Goal: Task Accomplishment & Management: Complete application form

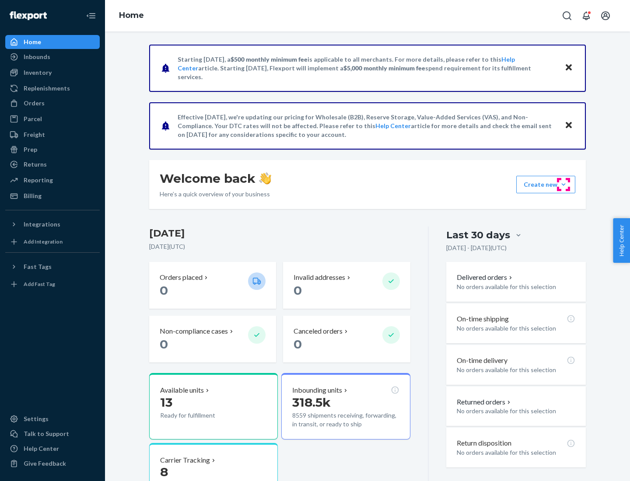
click at [563, 185] on button "Create new Create new inbound Create new order Create new product" at bounding box center [545, 184] width 59 height 17
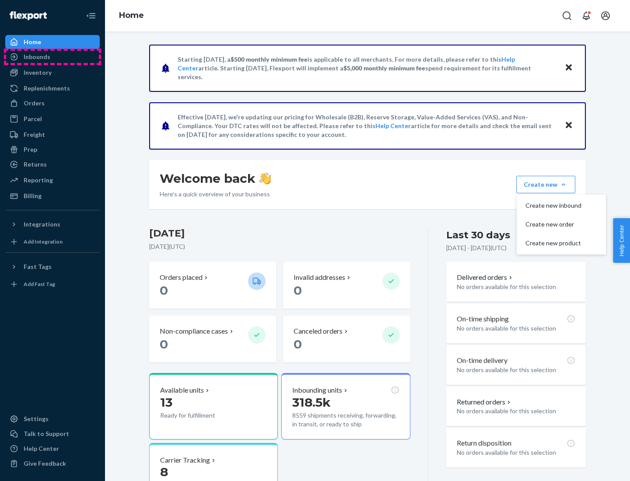
click at [52, 57] on div "Inbounds" at bounding box center [52, 57] width 93 height 12
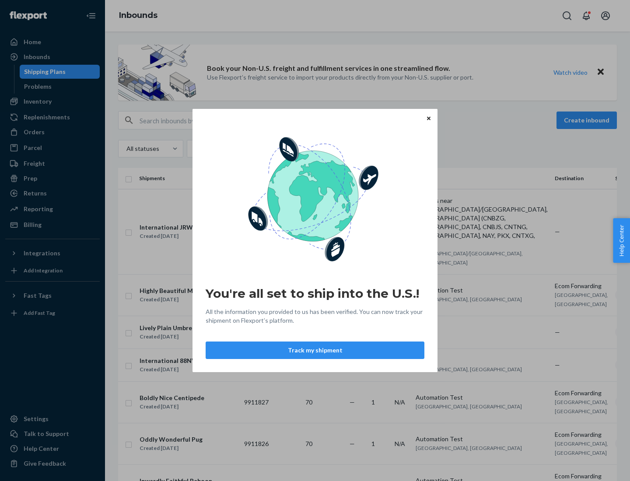
click at [52, 101] on div "You're all set to ship into the U.S.! All the information you provided to us ha…" at bounding box center [315, 240] width 630 height 481
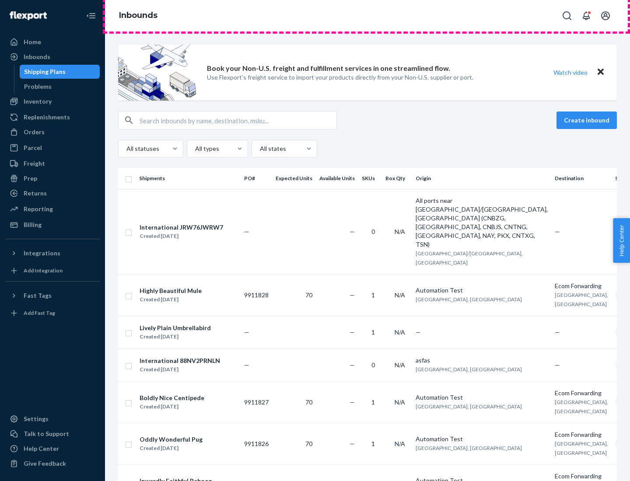
click at [367, 16] on div "Inbounds" at bounding box center [367, 15] width 525 height 31
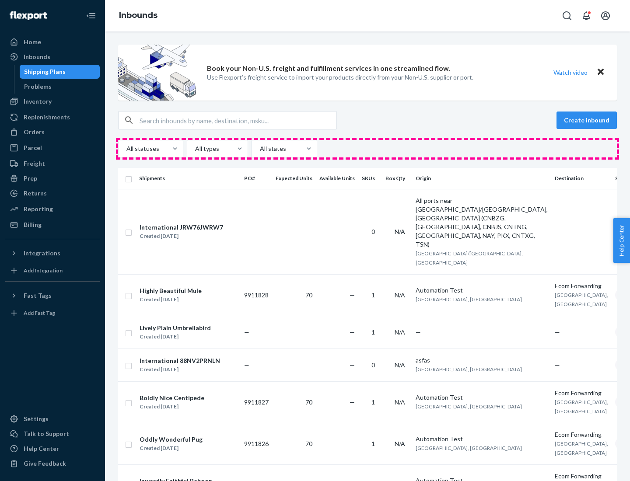
click at [367, 149] on div "All statuses All types All states" at bounding box center [367, 148] width 499 height 17
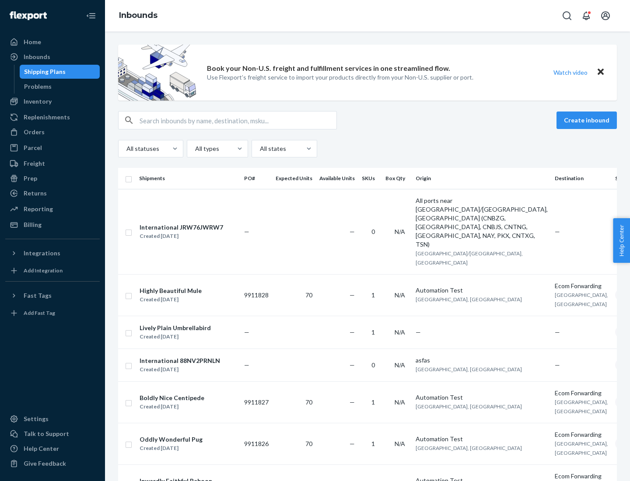
click at [43, 72] on div "Shipping Plans" at bounding box center [45, 71] width 42 height 9
click at [588, 120] on button "Create inbound" at bounding box center [586, 120] width 60 height 17
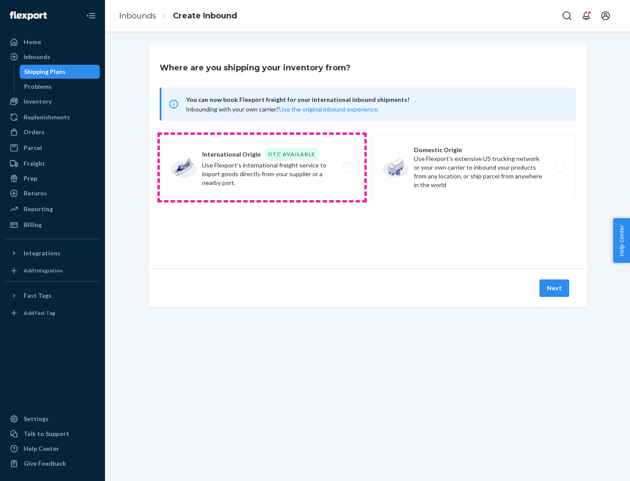
click at [262, 168] on label "International Origin DTC Available Use Flexport's international freight service…" at bounding box center [262, 168] width 205 height 66
click at [348, 168] on input "International Origin DTC Available Use Flexport's international freight service…" at bounding box center [351, 168] width 6 height 6
radio input "true"
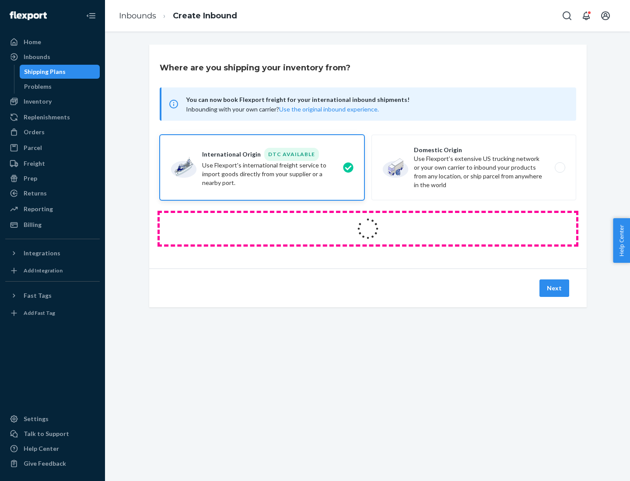
click at [368, 229] on icon at bounding box center [368, 229] width 28 height 28
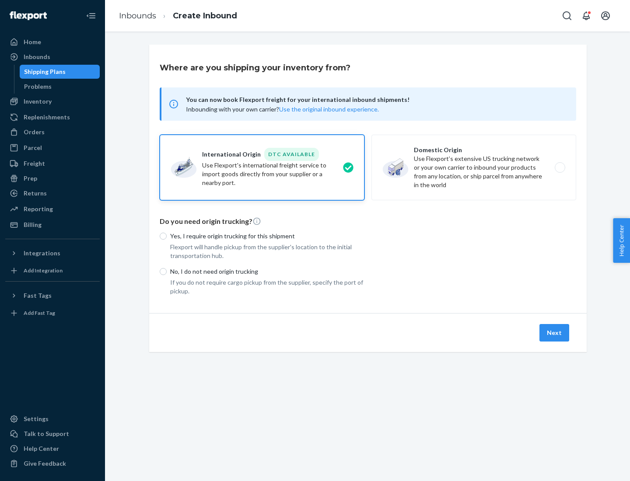
click at [267, 236] on p "Yes, I require origin trucking for this shipment" at bounding box center [267, 236] width 194 height 9
click at [167, 236] on input "Yes, I require origin trucking for this shipment" at bounding box center [163, 236] width 7 height 7
radio input "true"
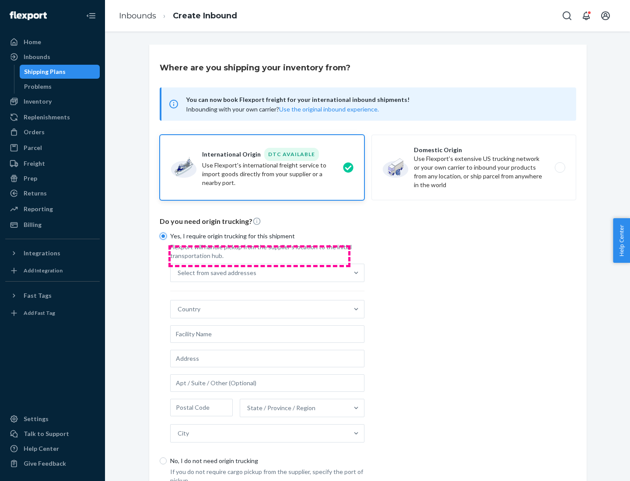
scroll to position [17, 0]
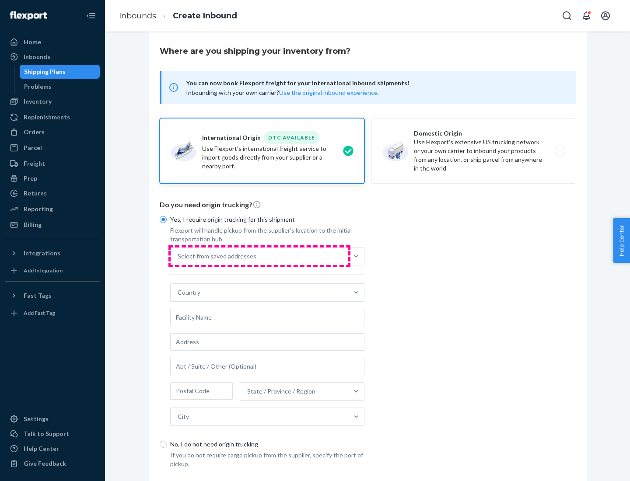
click at [259, 256] on div "Select from saved addresses" at bounding box center [260, 256] width 178 height 17
click at [178, 256] on input "Select from saved addresses" at bounding box center [178, 256] width 1 height 9
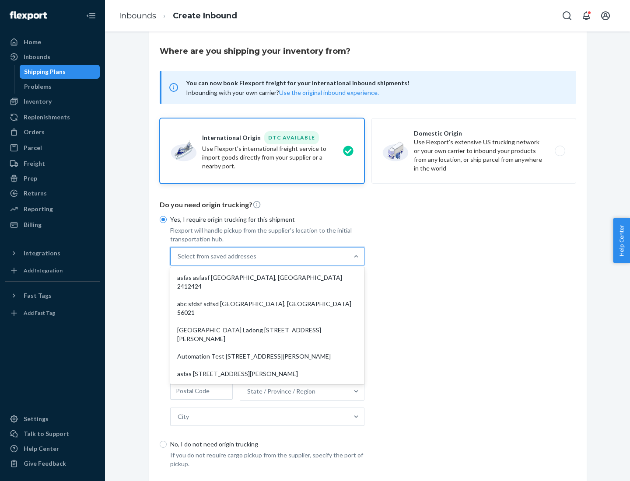
scroll to position [38, 0]
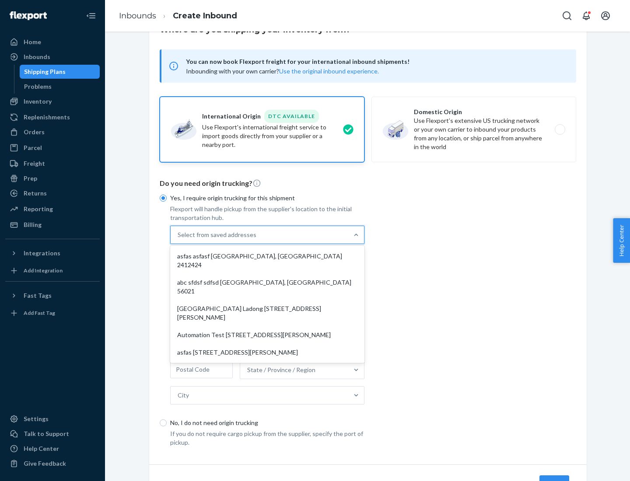
click at [267, 256] on div "asfas asfasf [GEOGRAPHIC_DATA], [GEOGRAPHIC_DATA] 2412424" at bounding box center [267, 261] width 191 height 26
click at [178, 239] on input "option asfas asfasf [GEOGRAPHIC_DATA], [GEOGRAPHIC_DATA] 2412424 focused, 1 of …" at bounding box center [178, 235] width 1 height 9
type input "asfas"
type input "asfasf"
type input "2412424"
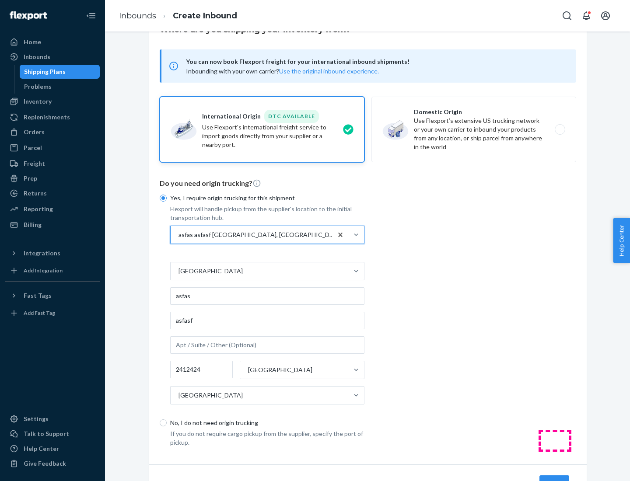
scroll to position [81, 0]
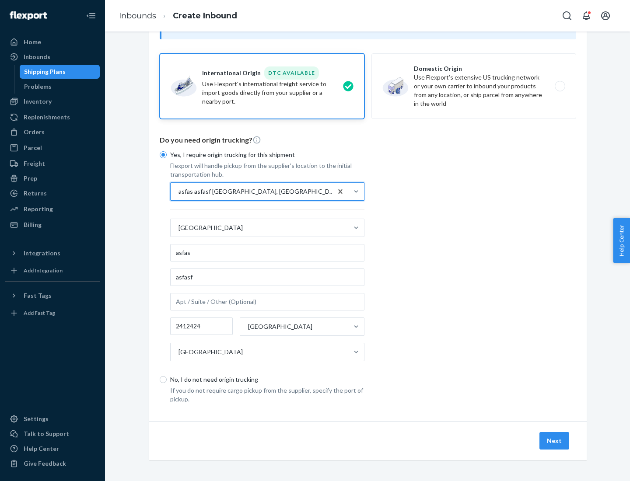
click at [555, 441] on button "Next" at bounding box center [554, 440] width 30 height 17
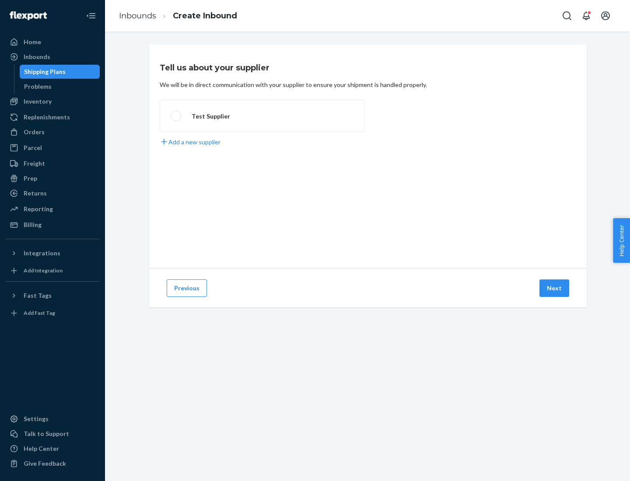
click at [262, 116] on label "Test Supplier" at bounding box center [262, 116] width 205 height 32
click at [176, 116] on input "Test Supplier" at bounding box center [174, 116] width 6 height 6
radio input "true"
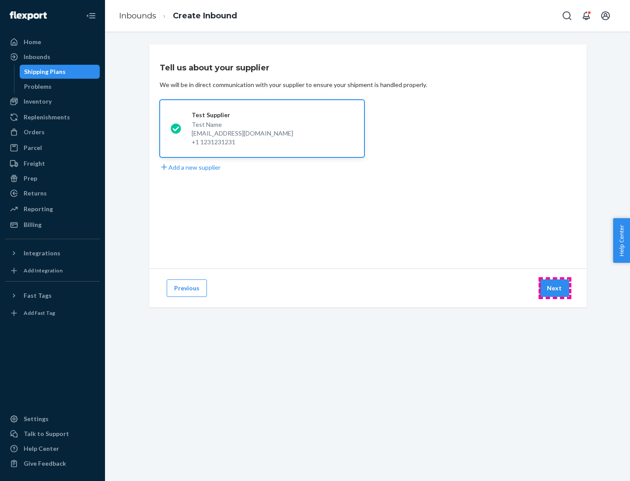
click at [555, 288] on button "Next" at bounding box center [554, 288] width 30 height 17
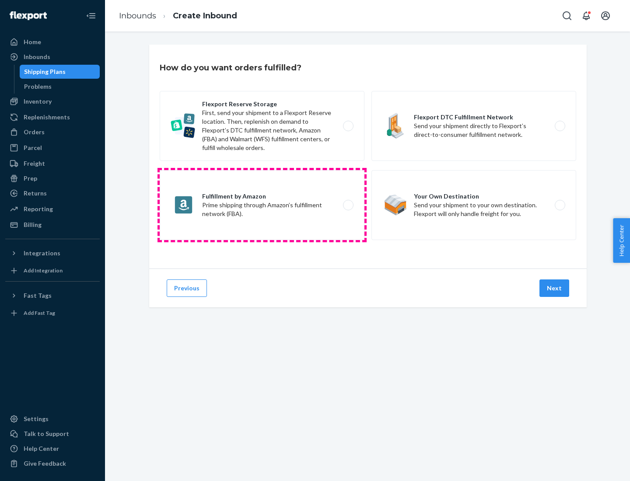
click at [262, 205] on label "Fulfillment by Amazon Prime shipping through Amazon’s fulfillment network (FBA)." at bounding box center [262, 205] width 205 height 70
click at [348, 205] on input "Fulfillment by Amazon Prime shipping through Amazon’s fulfillment network (FBA)." at bounding box center [351, 206] width 6 height 6
radio input "true"
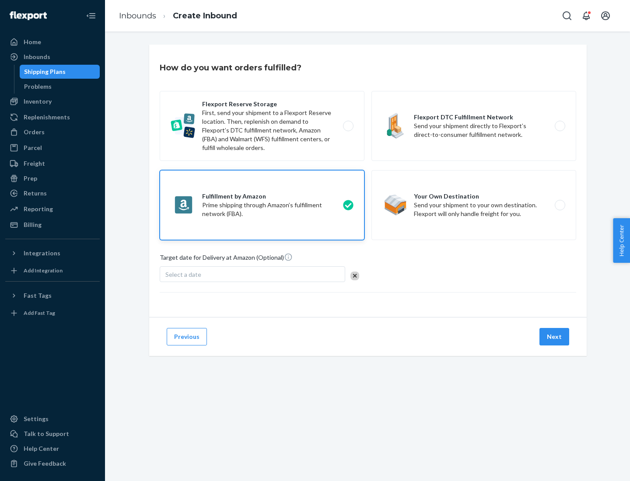
click at [555, 337] on button "Next" at bounding box center [554, 336] width 30 height 17
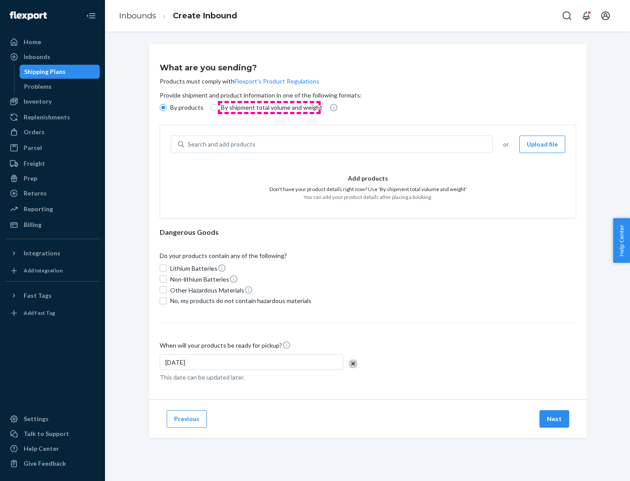
click at [269, 108] on p "By shipment total volume and weight" at bounding box center [271, 107] width 101 height 9
click at [217, 108] on input "By shipment total volume and weight" at bounding box center [213, 107] width 7 height 7
radio input "true"
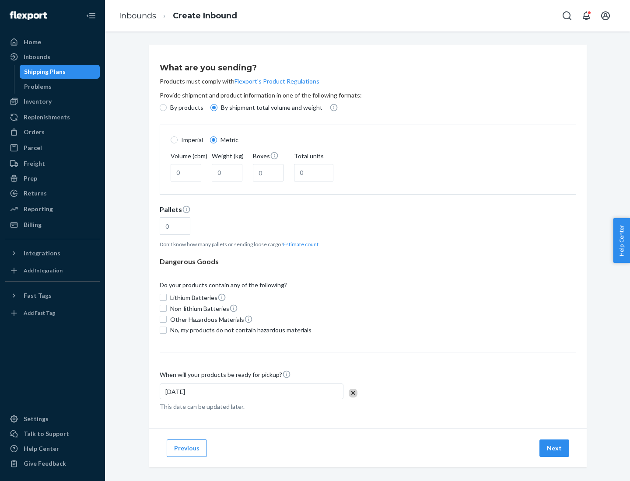
click at [186, 108] on p "By products" at bounding box center [186, 107] width 33 height 9
click at [167, 108] on input "By products" at bounding box center [163, 107] width 7 height 7
radio input "true"
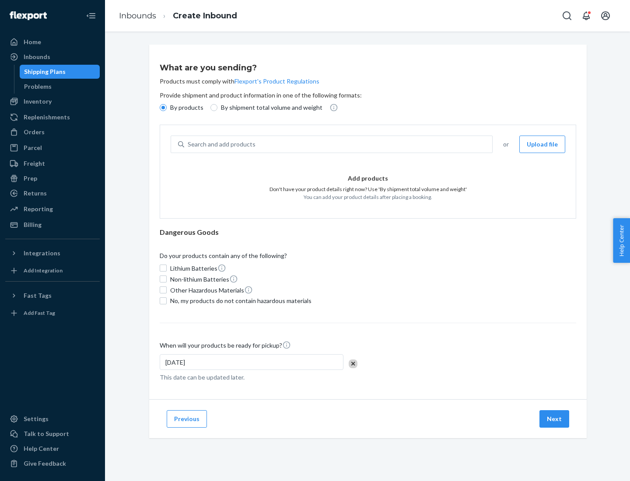
click at [339, 144] on div "Search and add products" at bounding box center [338, 144] width 308 height 16
click at [189, 144] on input "Search and add products" at bounding box center [188, 144] width 1 height 9
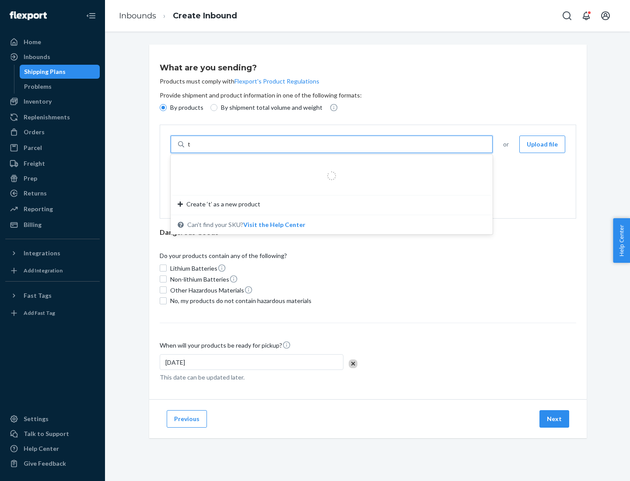
type input "test"
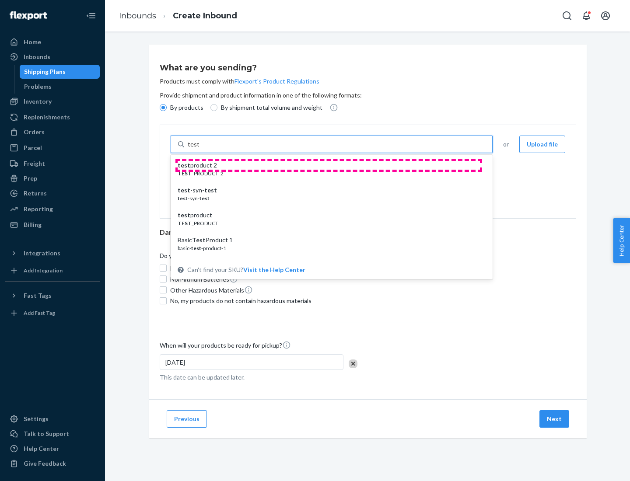
click at [329, 165] on div "test product 2" at bounding box center [328, 165] width 301 height 9
click at [199, 149] on input "test" at bounding box center [193, 144] width 11 height 9
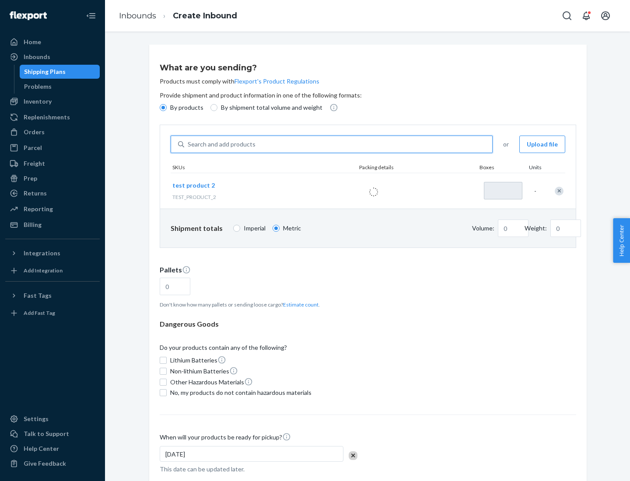
type input "1"
type input "0.02"
type input "22.23"
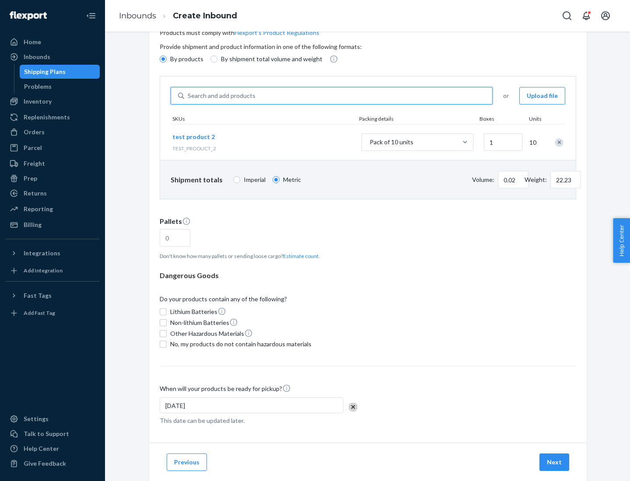
click at [299, 256] on button "Estimate count" at bounding box center [300, 255] width 35 height 7
type input "1"
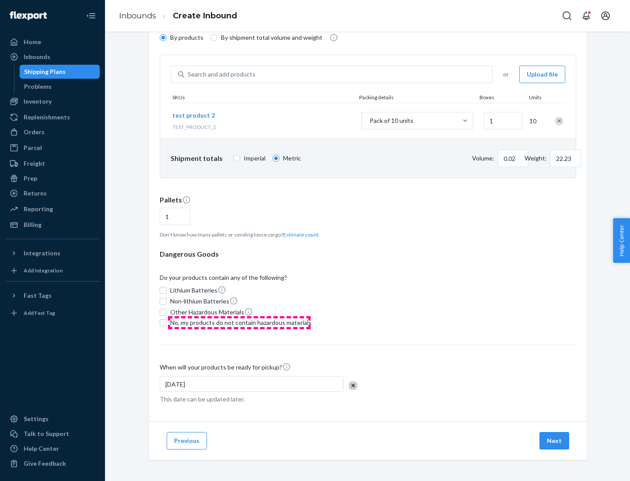
click at [239, 323] on span "No, my products do not contain hazardous materials" at bounding box center [240, 322] width 141 height 9
click at [167, 323] on input "No, my products do not contain hazardous materials" at bounding box center [163, 322] width 7 height 7
checkbox input "true"
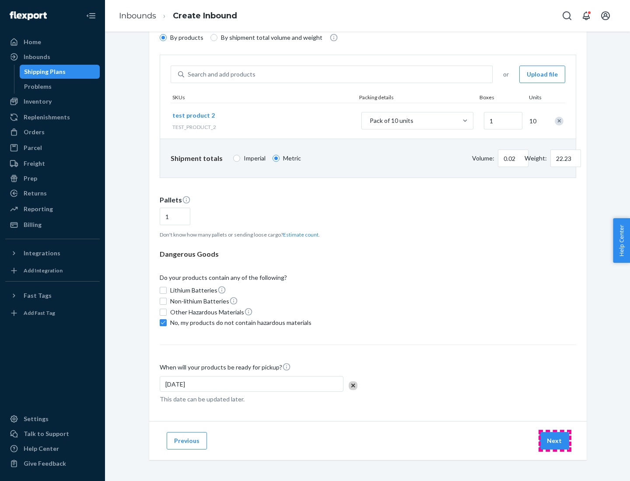
click at [555, 441] on button "Next" at bounding box center [554, 440] width 30 height 17
